Goal: Information Seeking & Learning: Learn about a topic

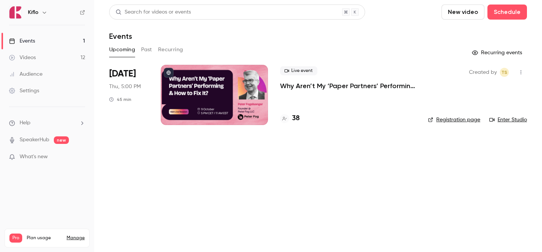
click at [291, 120] on div "38" at bounding box center [290, 118] width 20 height 10
click at [55, 61] on link "Videos 12" at bounding box center [47, 57] width 94 height 17
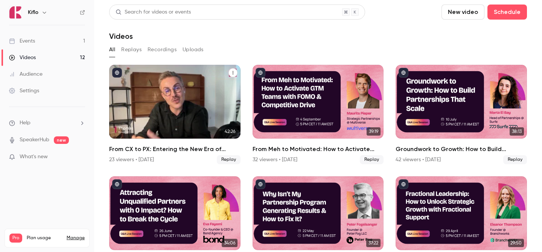
click at [182, 105] on div "From CX to PX: Entering the New Era of Partner Experience" at bounding box center [174, 102] width 131 height 74
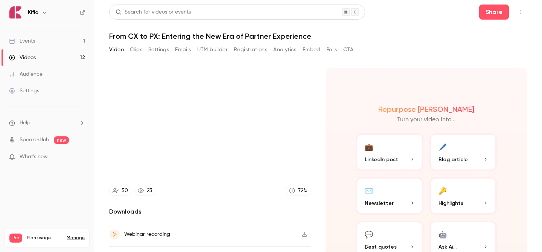
click at [251, 50] on button "Registrations" at bounding box center [250, 50] width 33 height 12
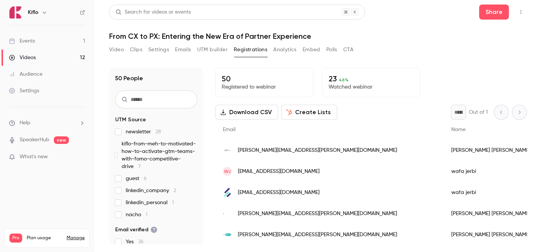
click at [74, 38] on link "Events 1" at bounding box center [47, 41] width 94 height 17
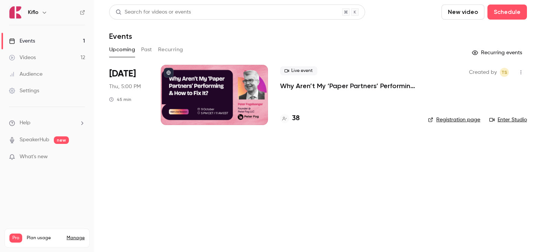
click at [80, 11] on icon at bounding box center [82, 12] width 5 height 5
